Goal: Navigation & Orientation: Find specific page/section

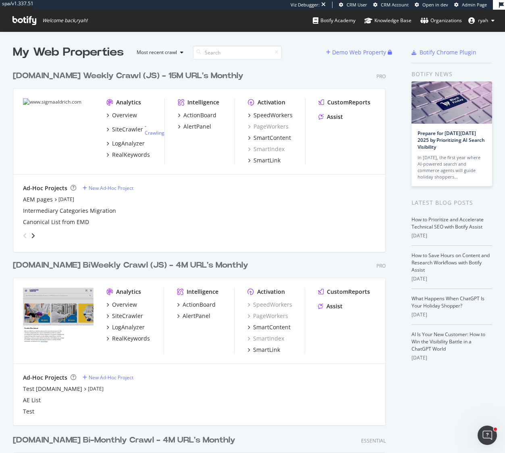
click at [57, 78] on div "[DOMAIN_NAME] Weekly Crawl (JS) - 15M URL's Monthly" at bounding box center [128, 76] width 231 height 12
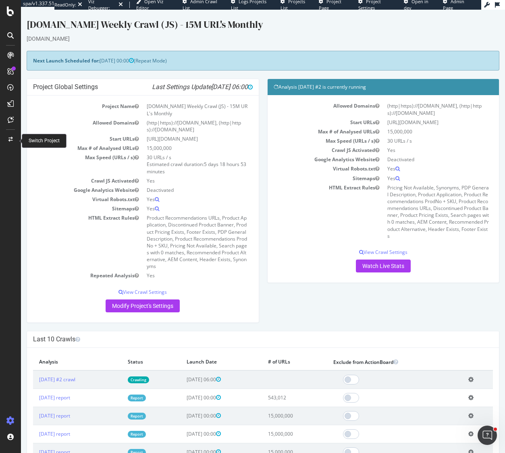
click at [11, 137] on icon at bounding box center [10, 139] width 4 height 5
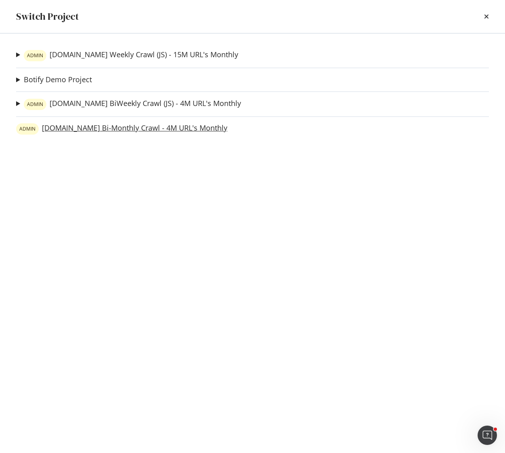
click at [48, 130] on link "ADMIN [DOMAIN_NAME] Bi-Monthly Crawl - 4M URL's Monthly" at bounding box center [121, 128] width 211 height 11
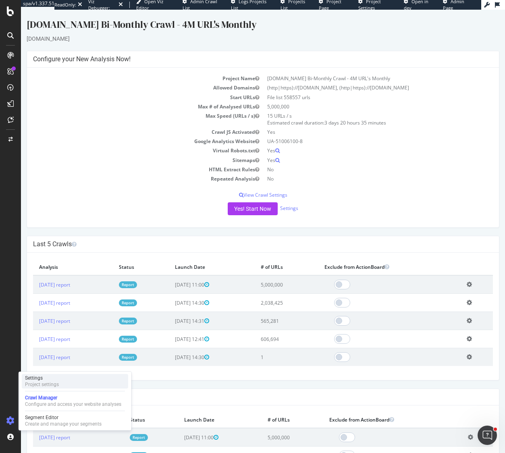
click at [41, 385] on div "Project settings" at bounding box center [42, 384] width 34 height 6
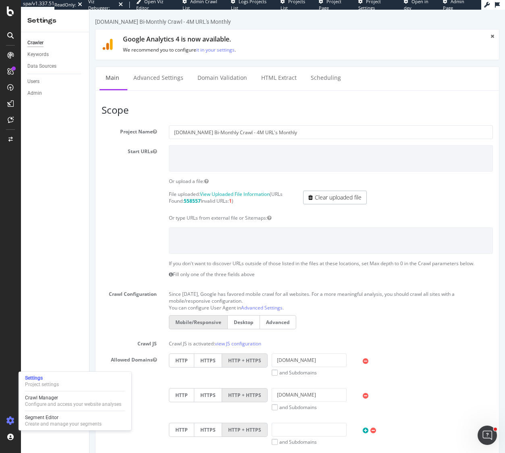
click at [12, 418] on icon at bounding box center [10, 421] width 8 height 8
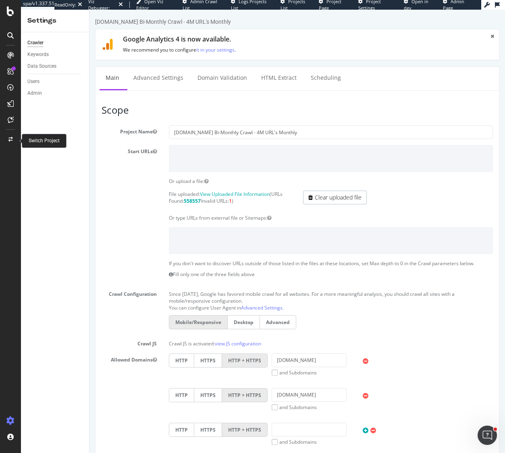
click at [7, 140] on div at bounding box center [10, 139] width 19 height 13
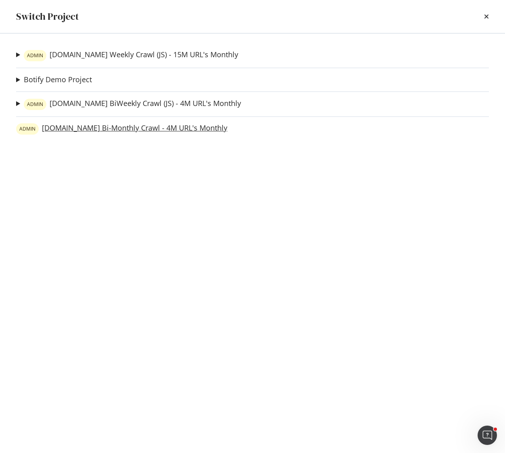
click at [64, 127] on link "ADMIN [DOMAIN_NAME] Bi-Monthly Crawl - 4M URL's Monthly" at bounding box center [121, 128] width 211 height 11
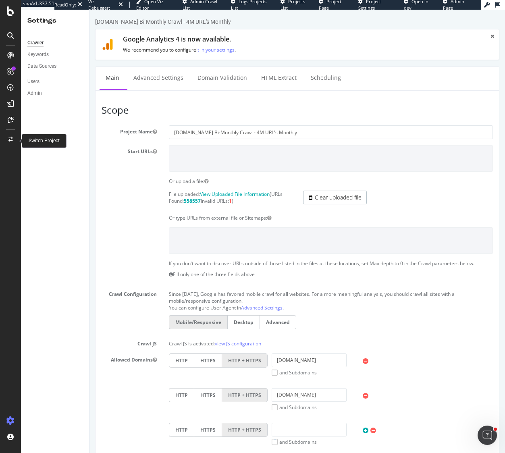
click at [10, 139] on icon at bounding box center [10, 139] width 4 height 5
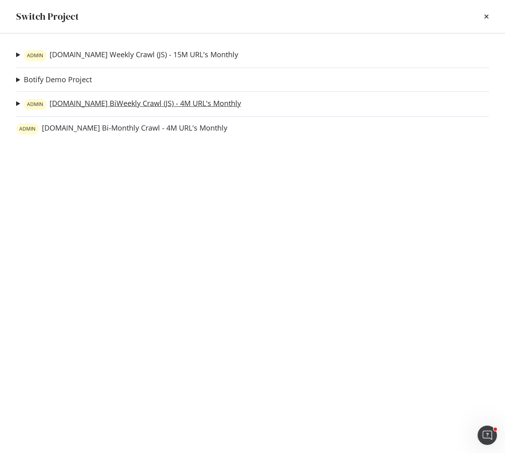
click at [69, 103] on link "ADMIN [DOMAIN_NAME] BiWeekly Crawl (JS) - 4M URL's Monthly" at bounding box center [132, 104] width 217 height 11
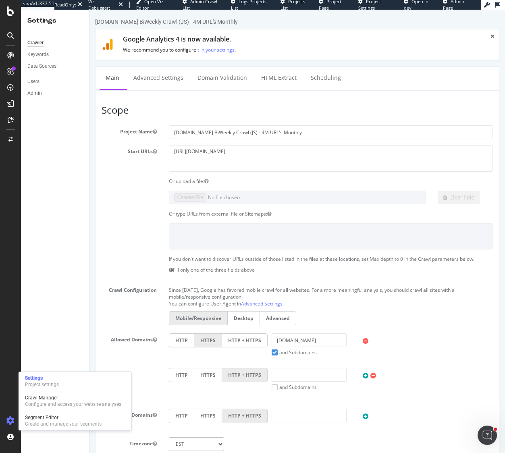
click at [11, 417] on icon at bounding box center [10, 421] width 8 height 8
click at [11, 420] on icon at bounding box center [10, 421] width 8 height 8
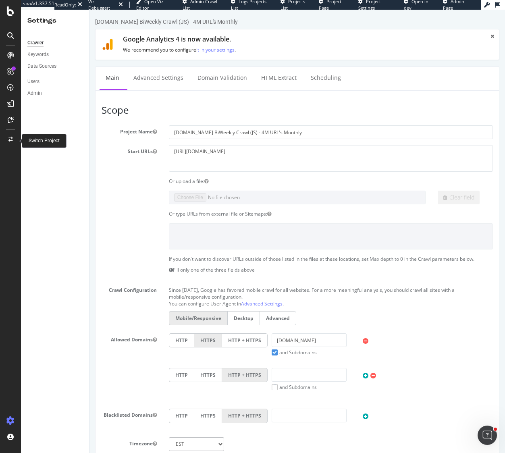
click at [10, 137] on icon at bounding box center [10, 139] width 4 height 5
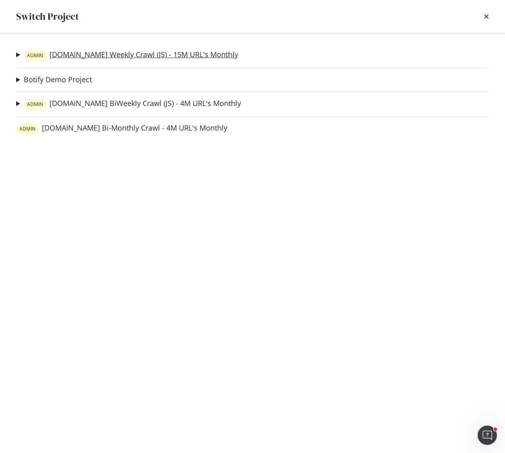
click at [102, 56] on link "ADMIN [DOMAIN_NAME] Weekly Crawl (JS) - 15M URL's Monthly" at bounding box center [131, 55] width 214 height 11
